Goal: Find specific page/section: Find specific page/section

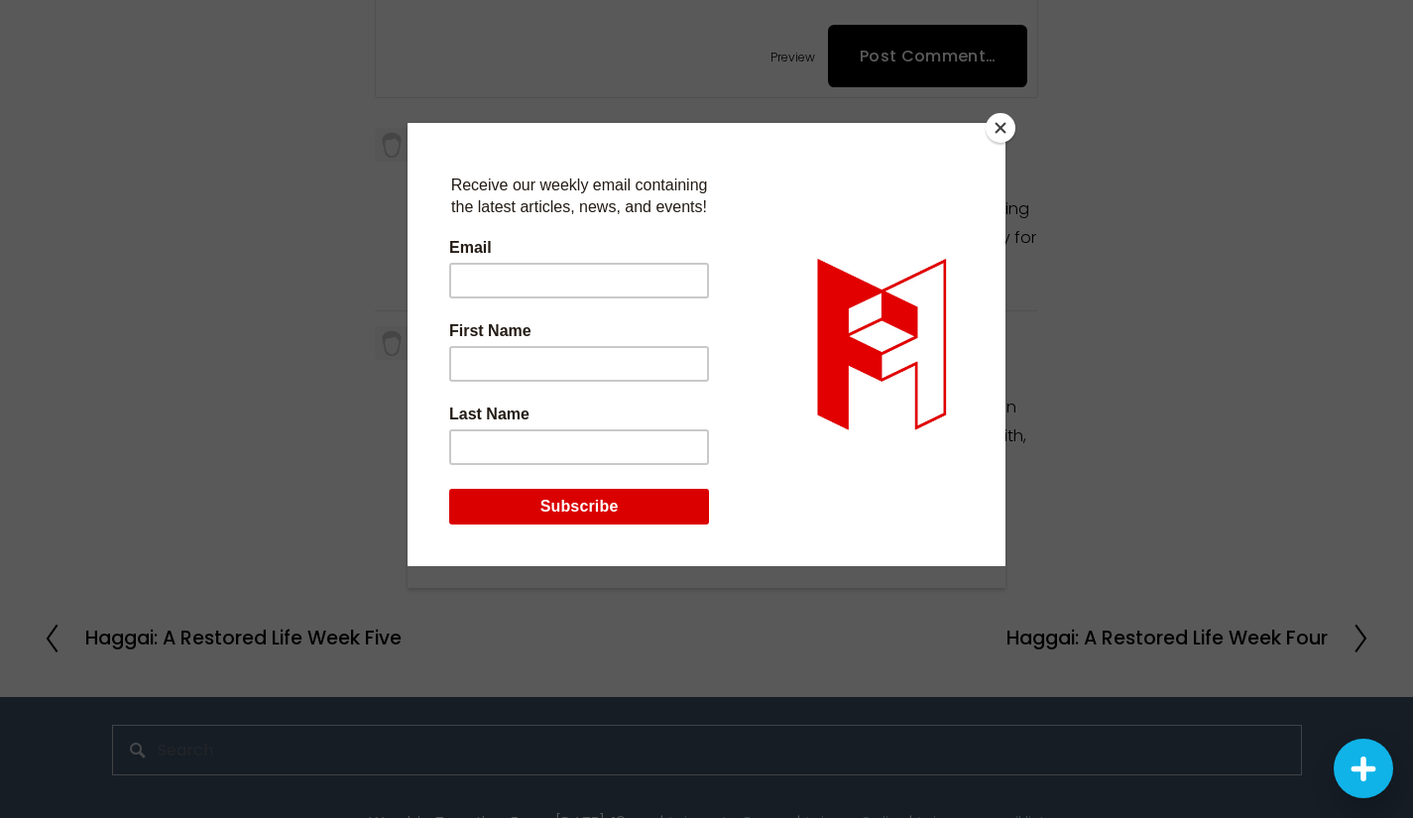
scroll to position [1839, 0]
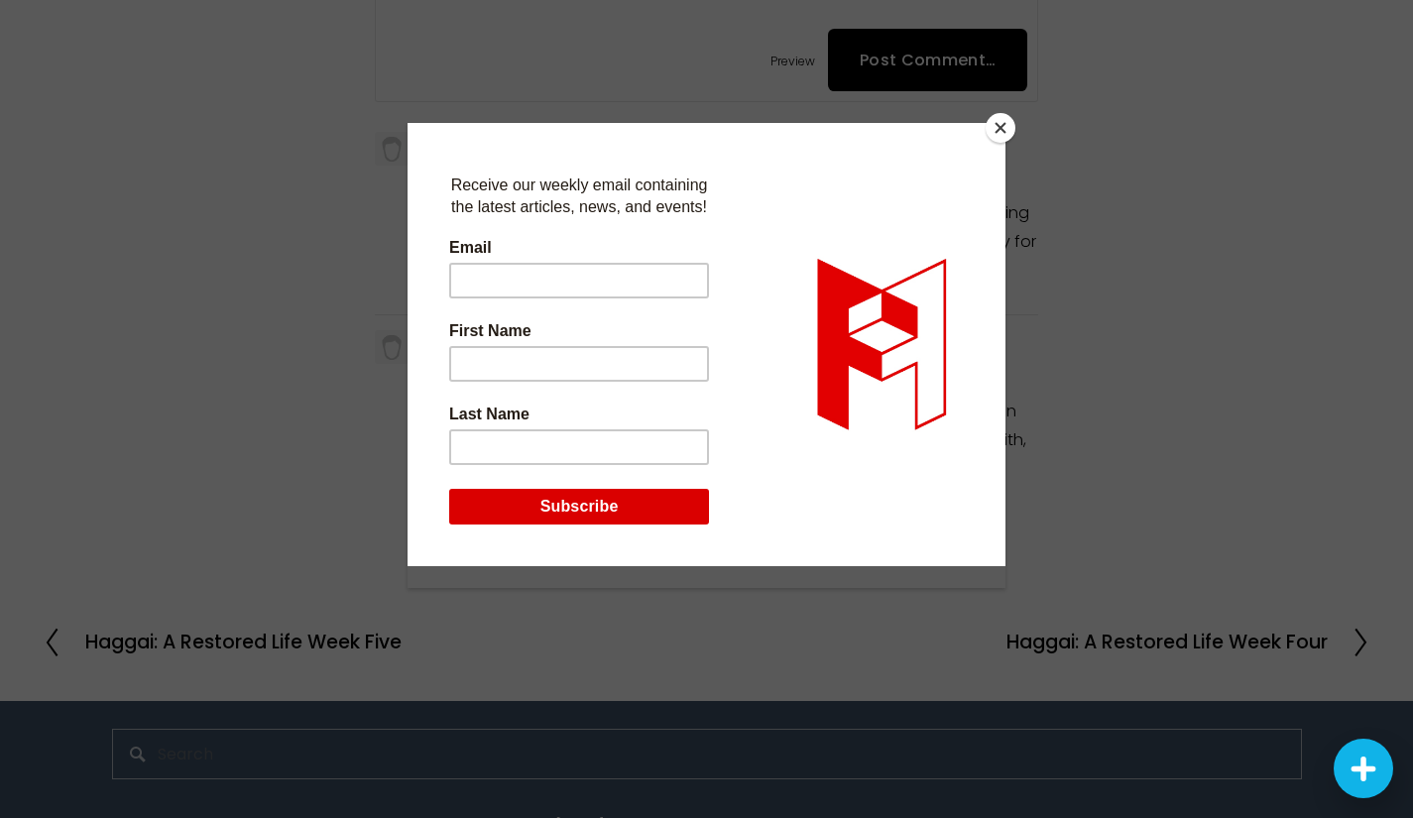
click at [994, 129] on button "Close" at bounding box center [1000, 128] width 30 height 30
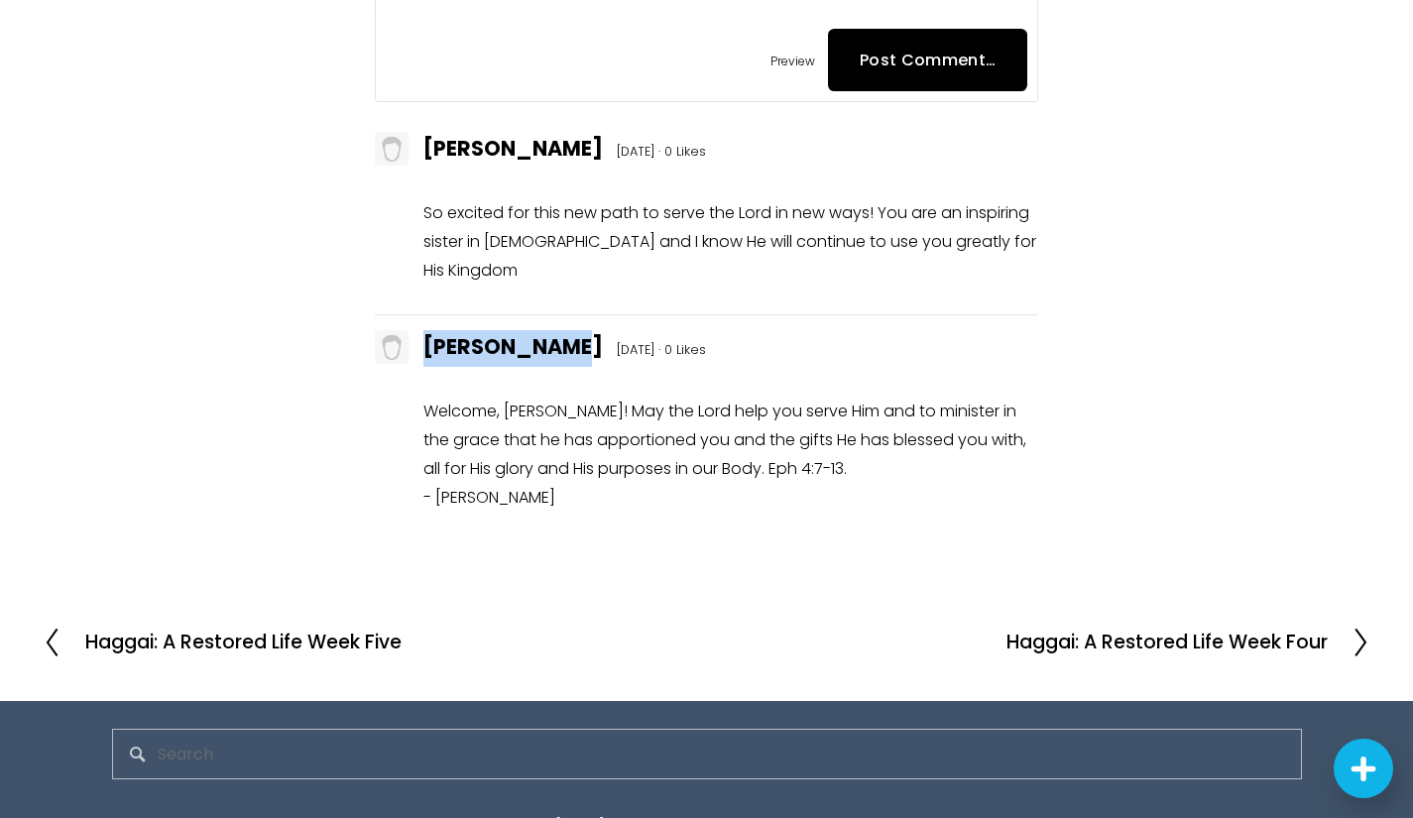
drag, startPoint x: 568, startPoint y: 298, endPoint x: 415, endPoint y: 300, distance: 152.7
click at [415, 315] on div "[PERSON_NAME] [DATE] Pending Awaiting Moderation · 0 Likes" at bounding box center [707, 348] width 664 height 66
copy span "[PERSON_NAME]"
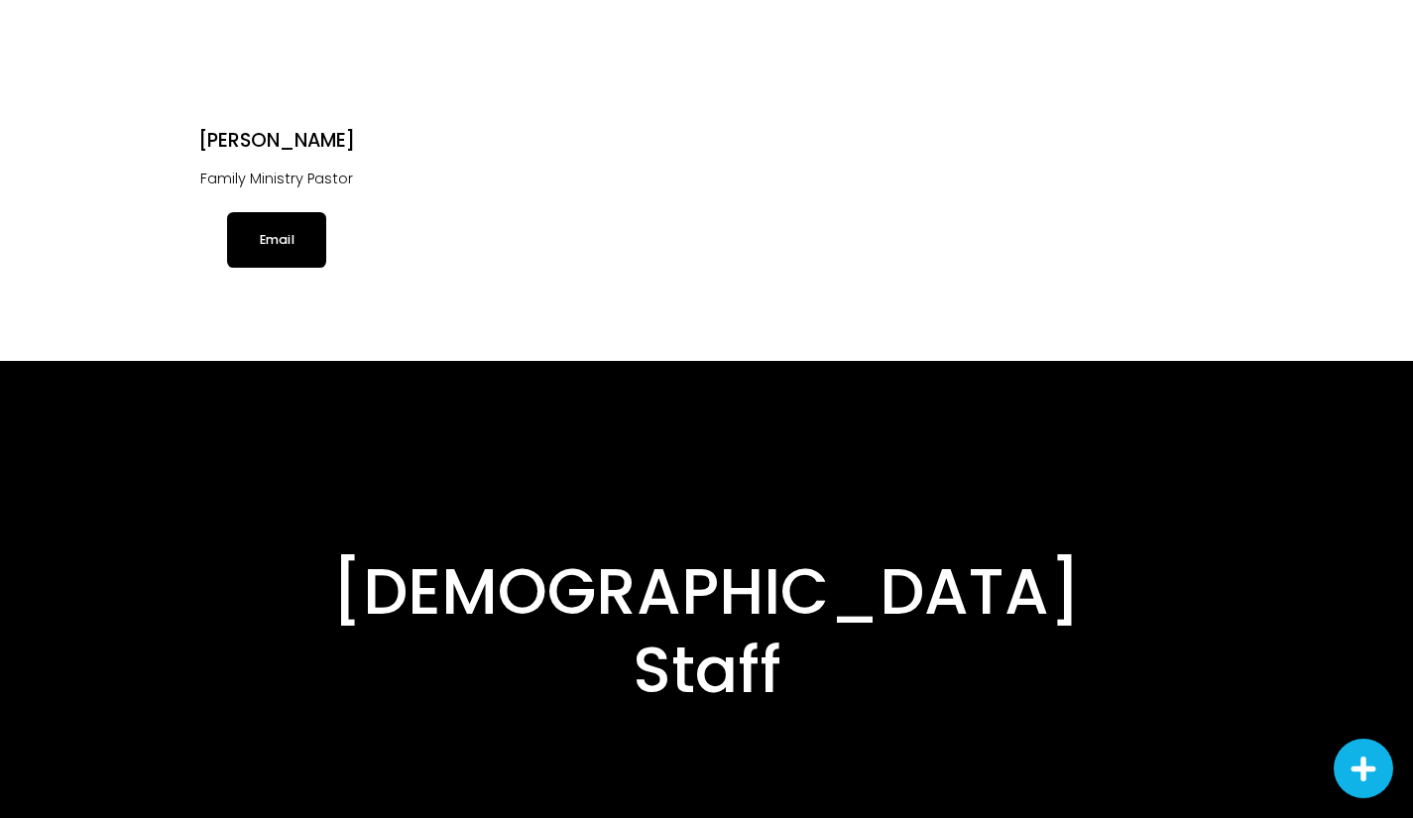
scroll to position [4132, 0]
